Goal: Task Accomplishment & Management: Manage account settings

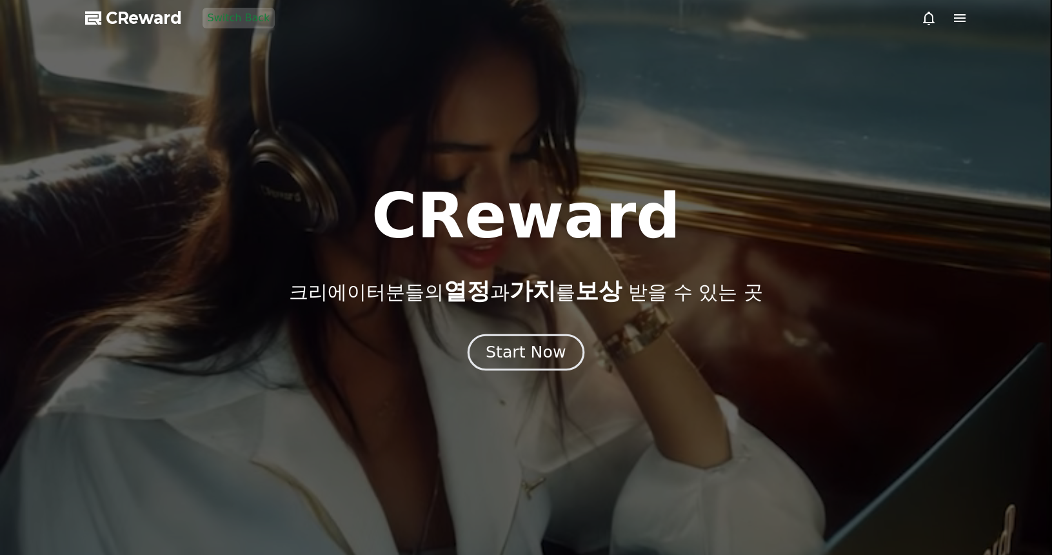
click at [512, 366] on button "Start Now" at bounding box center [526, 352] width 117 height 37
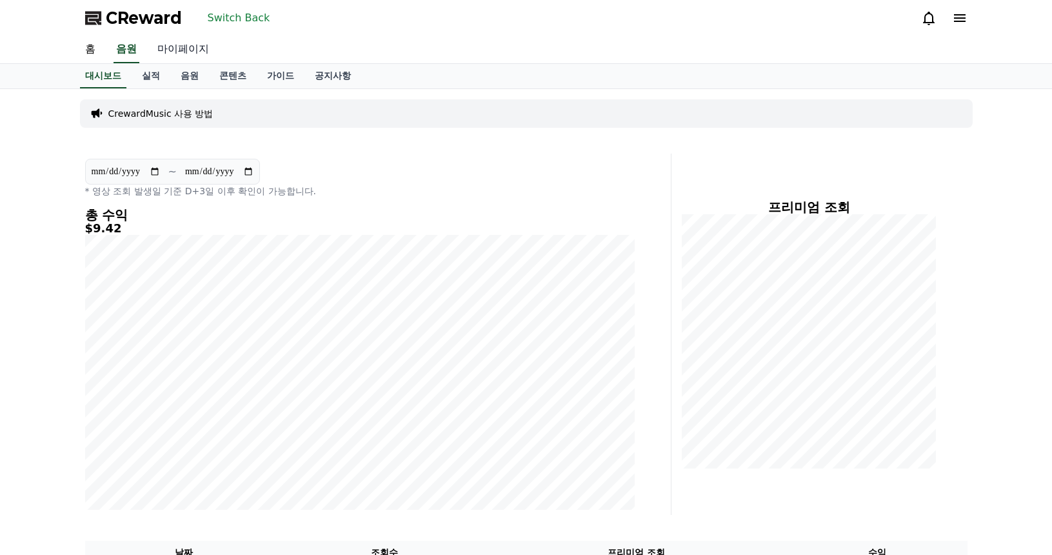
click at [204, 55] on link "마이페이지" at bounding box center [183, 49] width 72 height 27
select select "**********"
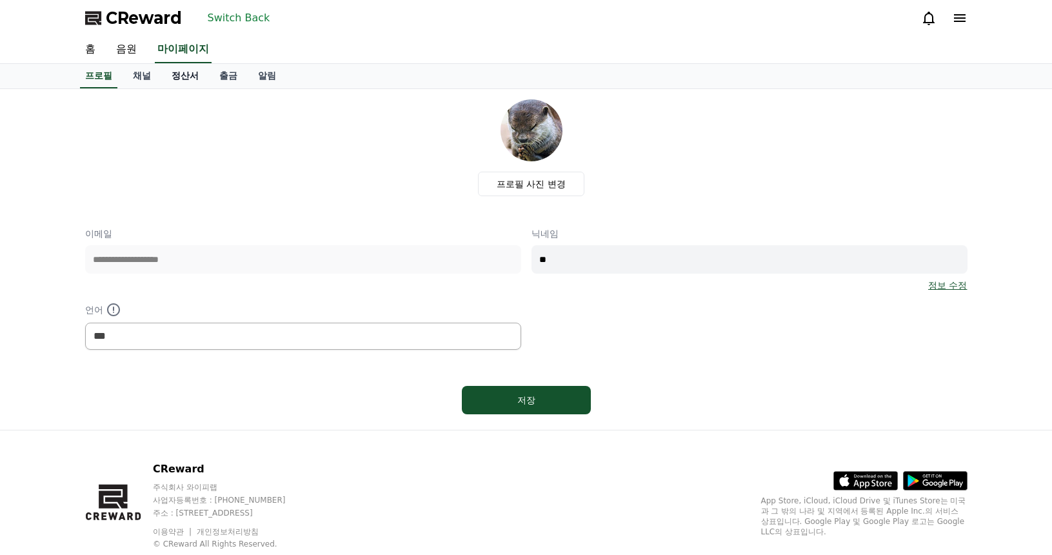
click at [201, 74] on link "정산서" at bounding box center [185, 76] width 48 height 25
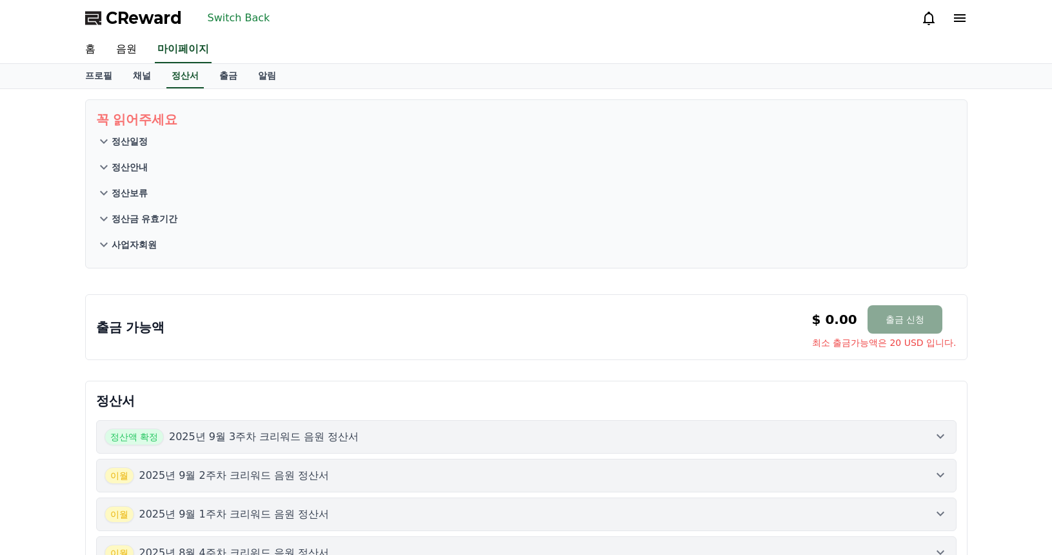
scroll to position [322, 0]
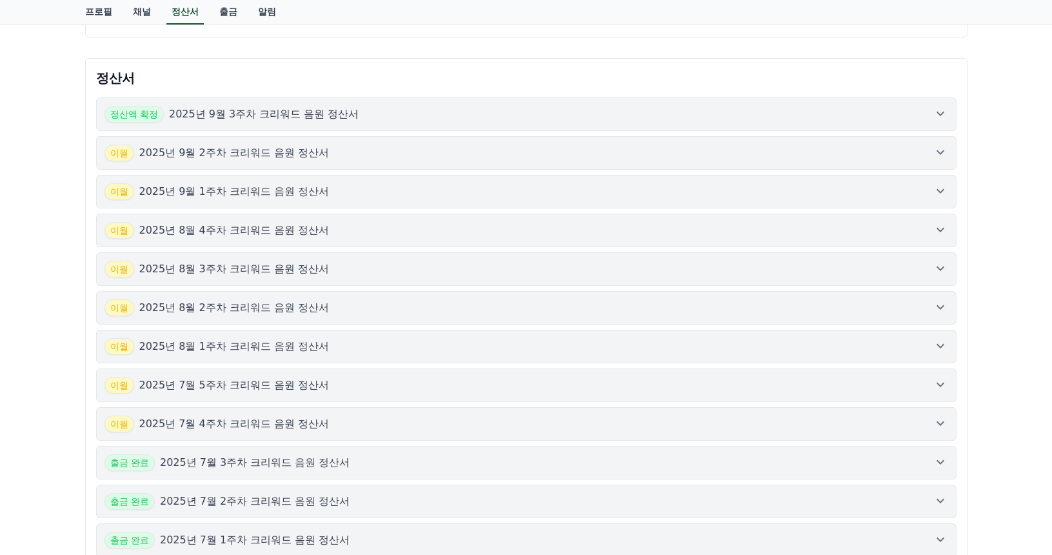
click at [400, 114] on div "정산액 확정 2025년 9월 3주차 크리워드 음원 정산서" at bounding box center [526, 114] width 844 height 17
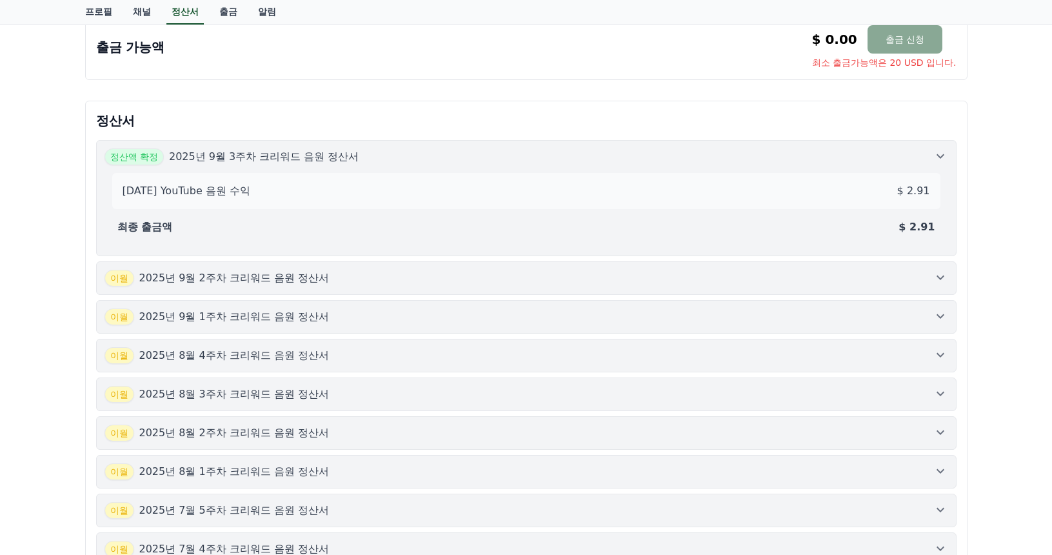
scroll to position [258, 0]
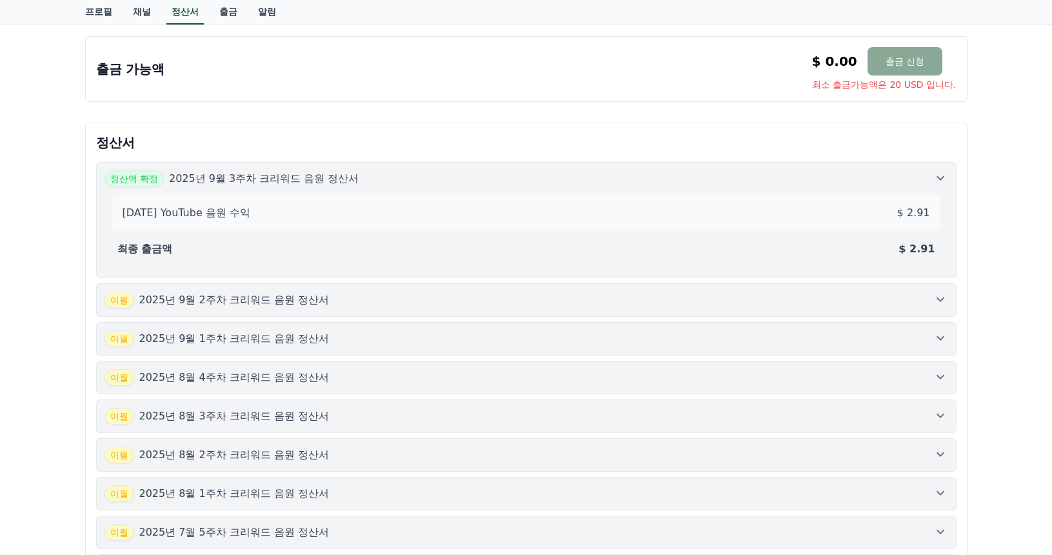
click at [927, 170] on div "정산액 확정 2025년 9월 3주차 크리워드 음원 정산서" at bounding box center [526, 178] width 844 height 17
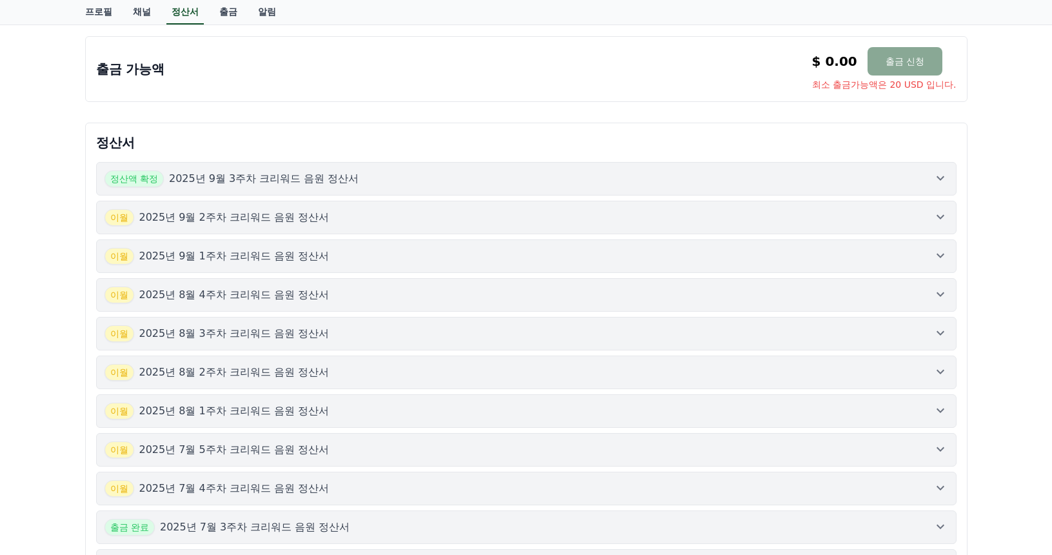
click at [927, 173] on div "정산액 확정 2025년 9월 3주차 크리워드 음원 정산서" at bounding box center [526, 178] width 844 height 17
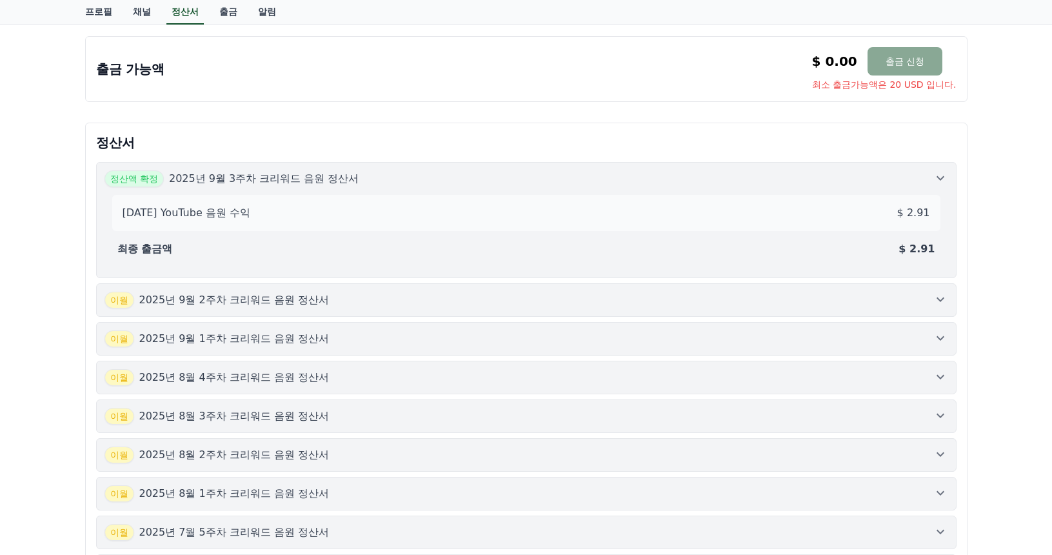
click at [221, 213] on p "[DATE] YouTube 음원 수익" at bounding box center [187, 212] width 128 height 15
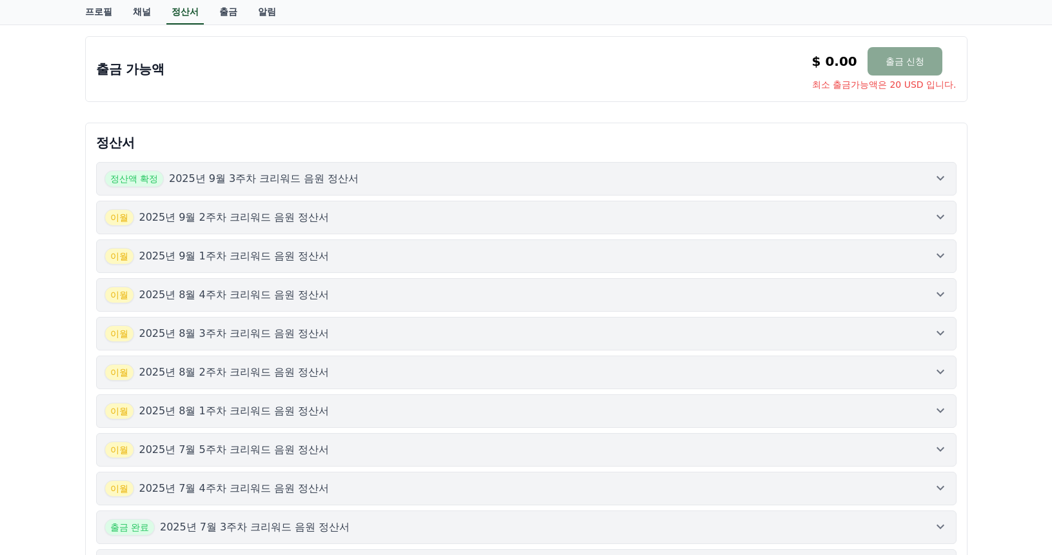
click at [221, 213] on p "2025년 9월 2주차 크리워드 음원 정산서" at bounding box center [234, 217] width 190 height 15
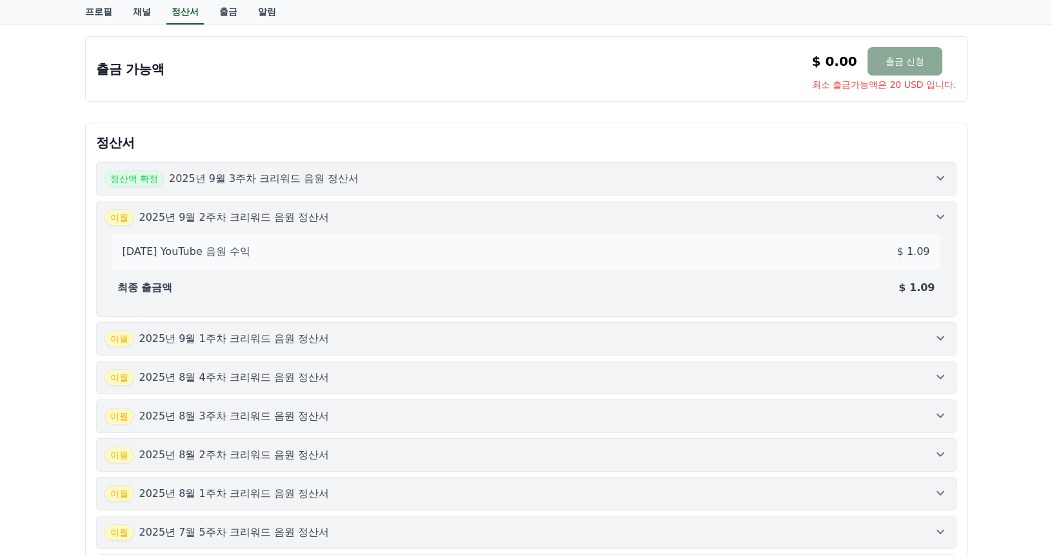
click at [286, 174] on p "2025년 9월 3주차 크리워드 음원 정산서" at bounding box center [264, 178] width 190 height 15
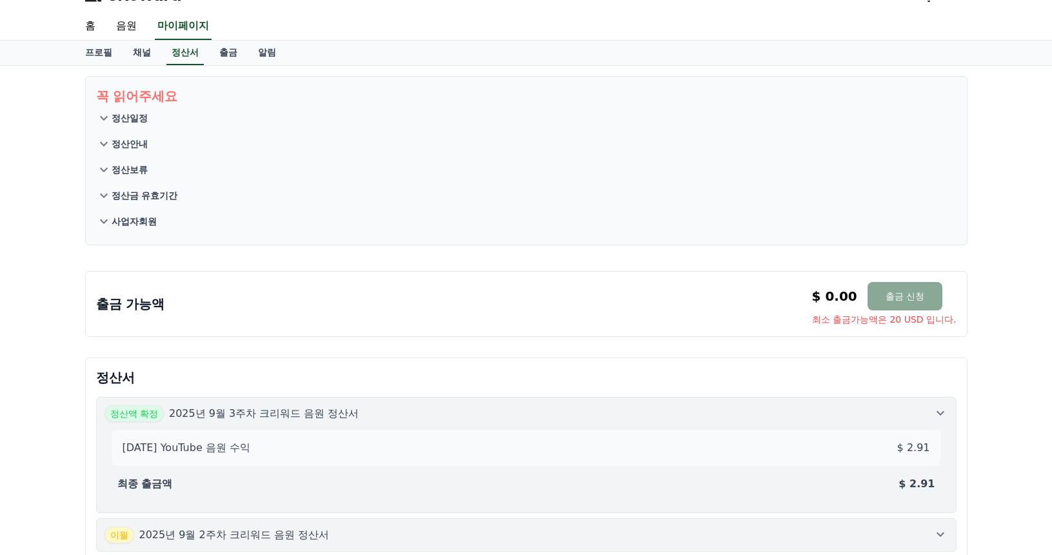
scroll to position [0, 0]
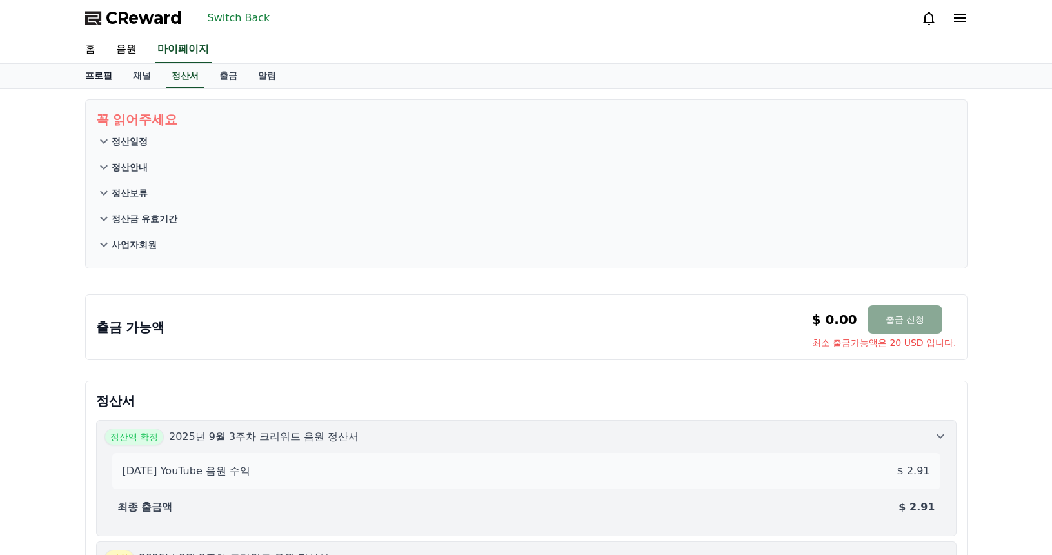
click at [101, 77] on link "프로필" at bounding box center [99, 76] width 48 height 25
select select "**********"
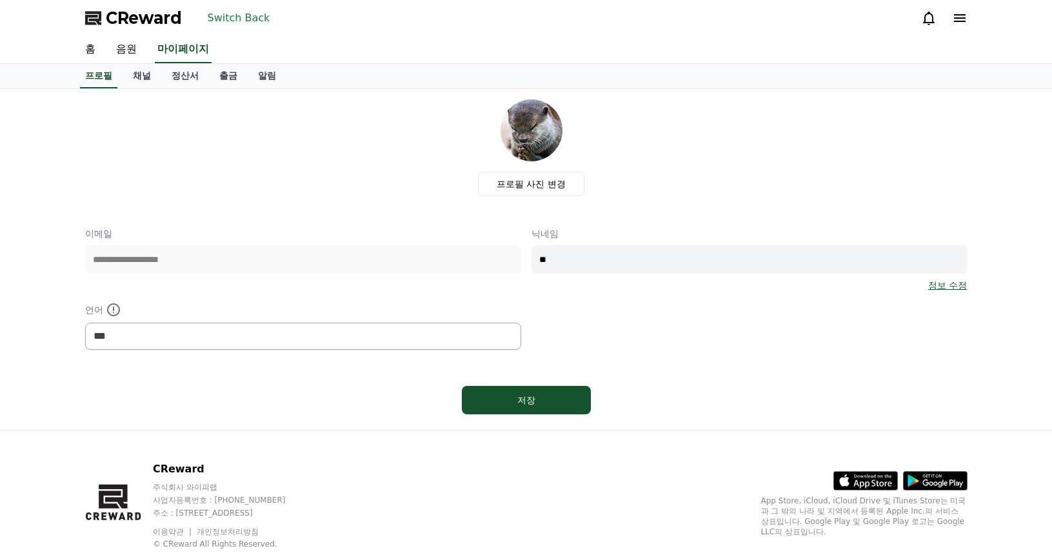
click at [222, 17] on button "Switch Back" at bounding box center [239, 18] width 73 height 21
